Goal: Check status: Check status

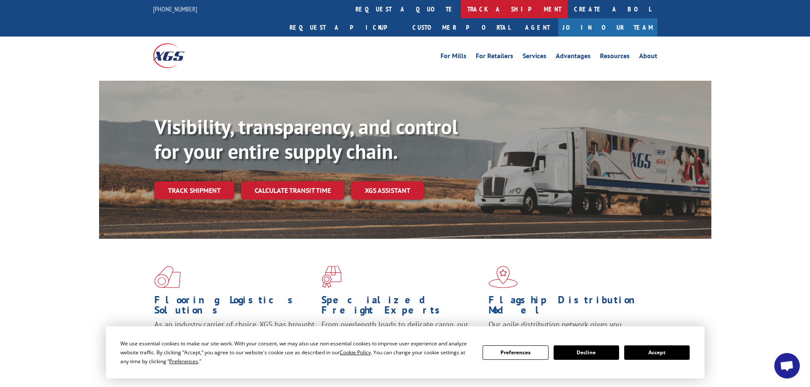
click at [461, 10] on link "track a shipment" at bounding box center [514, 9] width 107 height 18
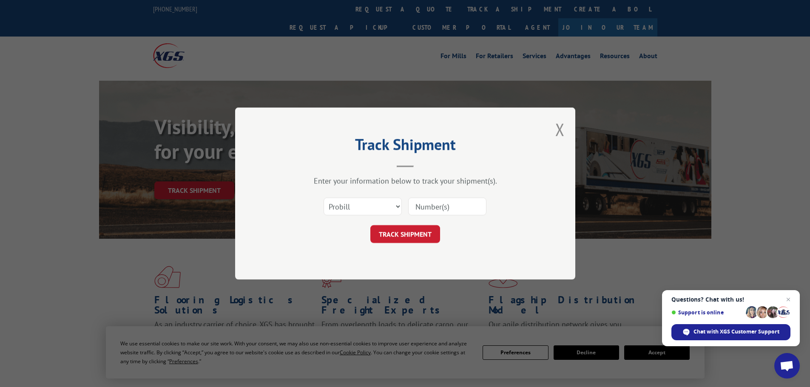
click at [427, 205] on input at bounding box center [447, 207] width 78 height 18
paste input "XGS123166"
type input "XGS123166"
click at [404, 238] on button "TRACK SHIPMENT" at bounding box center [405, 234] width 70 height 18
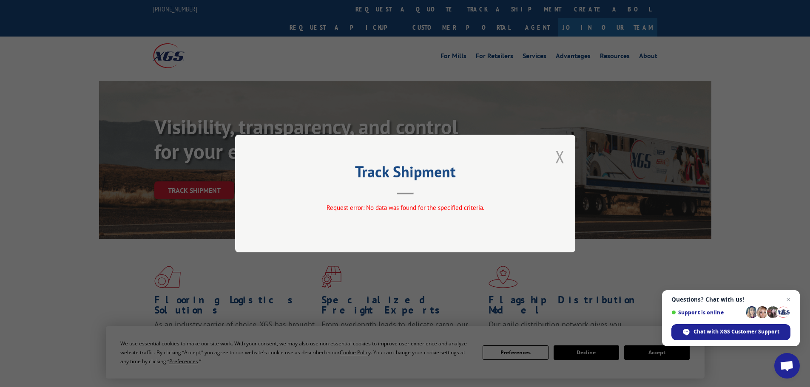
click at [560, 156] on button "Close modal" at bounding box center [559, 156] width 9 height 23
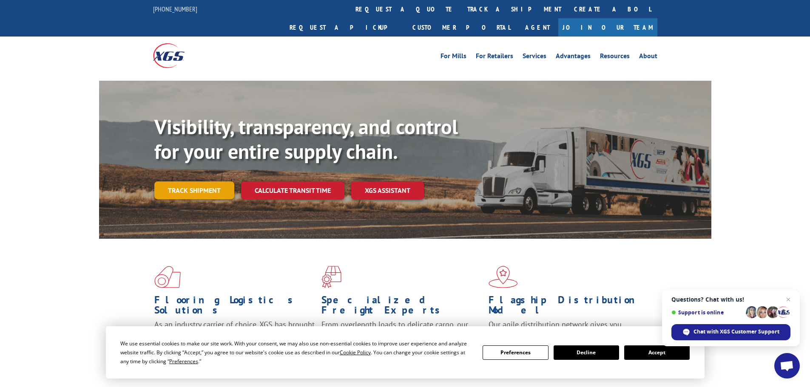
click at [202, 182] on link "Track shipment" at bounding box center [194, 191] width 80 height 18
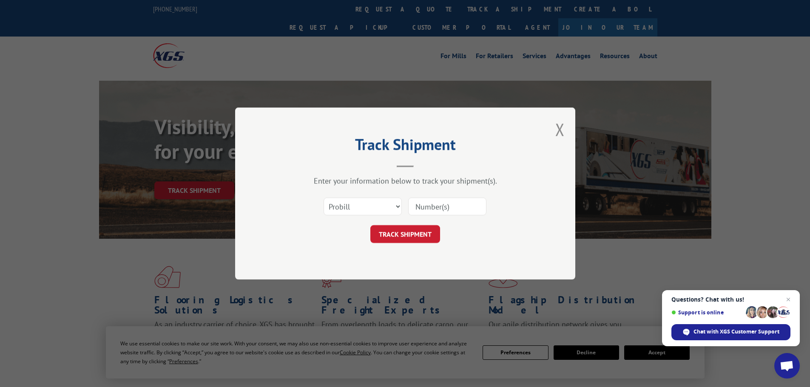
paste input "XGS123166"
drag, startPoint x: 428, startPoint y: 206, endPoint x: 411, endPoint y: 207, distance: 16.6
click at [411, 207] on input "XGS123166" at bounding box center [447, 207] width 78 height 18
type input "123166"
click at [403, 232] on button "TRACK SHIPMENT" at bounding box center [405, 234] width 70 height 18
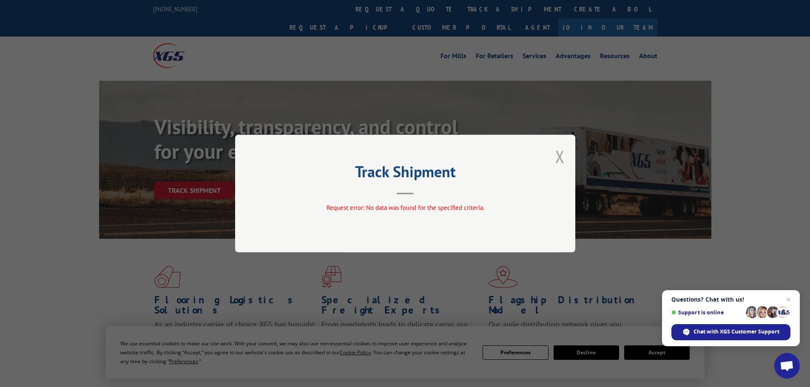
click at [558, 159] on button "Close modal" at bounding box center [559, 156] width 9 height 23
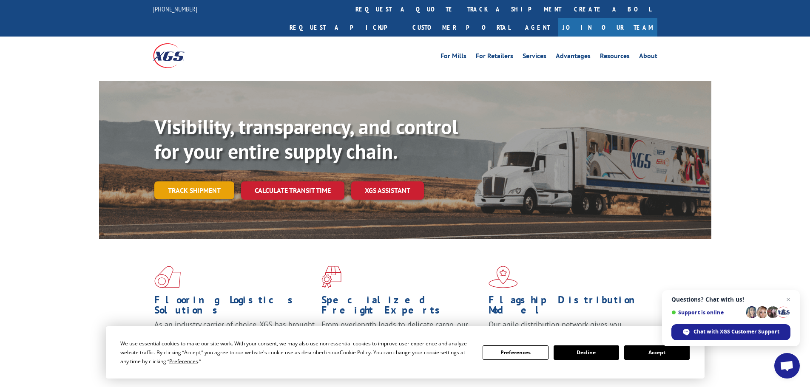
click at [209, 182] on link "Track shipment" at bounding box center [194, 191] width 80 height 18
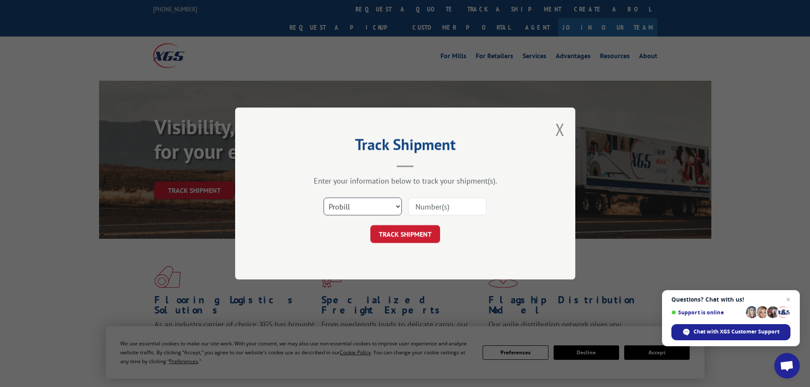
click at [363, 209] on select "Select category... Probill BOL PO" at bounding box center [363, 207] width 78 height 18
select select "bol"
click at [324, 198] on select "Select category... Probill BOL PO" at bounding box center [363, 207] width 78 height 18
click at [430, 207] on input at bounding box center [447, 207] width 78 height 18
paste input "XGS123166"
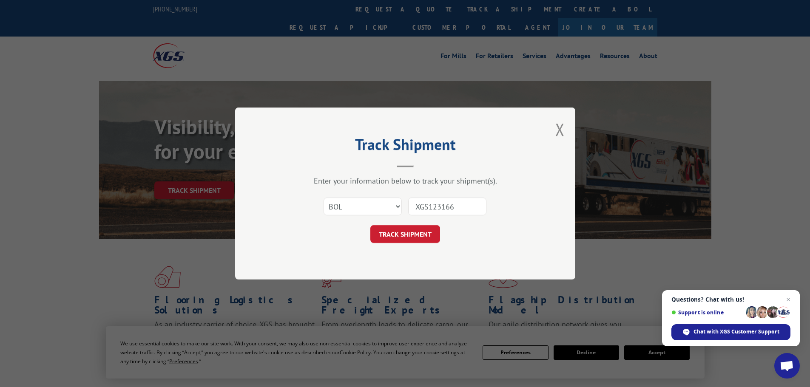
drag, startPoint x: 428, startPoint y: 205, endPoint x: 383, endPoint y: 205, distance: 45.1
click at [383, 205] on div "Select category... Probill BOL PO XGS123166" at bounding box center [405, 207] width 255 height 28
type input "123166"
click at [406, 233] on button "TRACK SHIPMENT" at bounding box center [405, 234] width 70 height 18
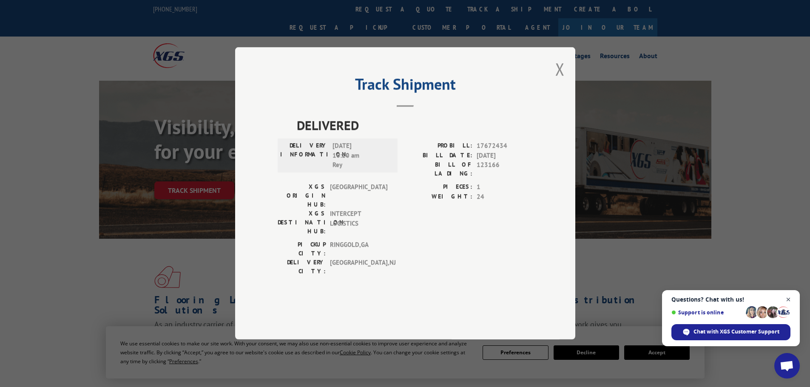
click at [788, 300] on span "Close chat" at bounding box center [788, 300] width 11 height 11
